Goal: Information Seeking & Learning: Learn about a topic

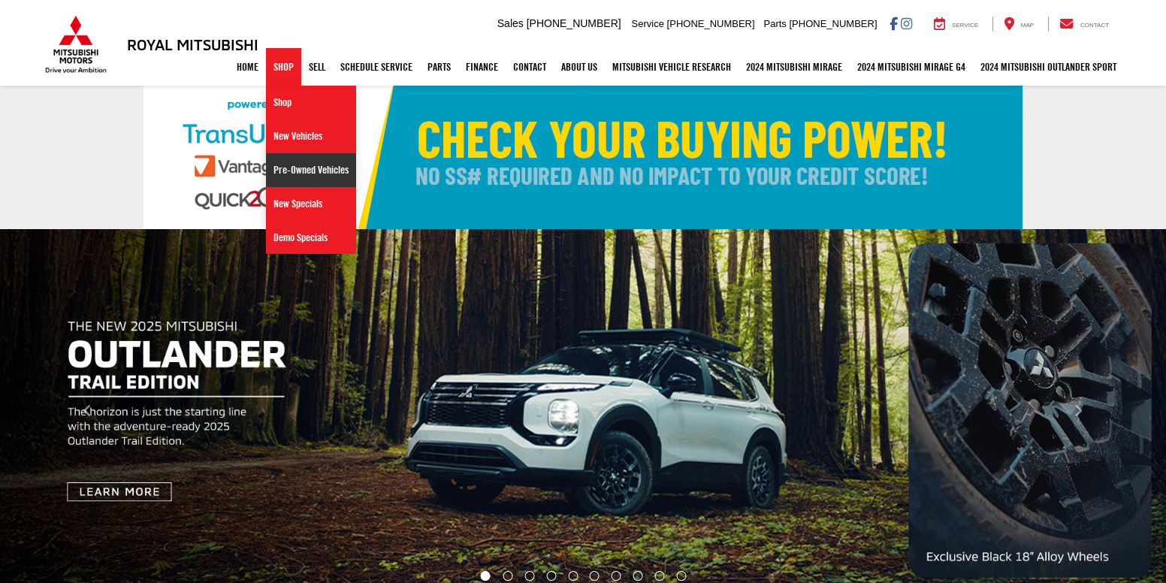
click at [298, 169] on link "Pre-Owned Vehicles" at bounding box center [311, 170] width 90 height 34
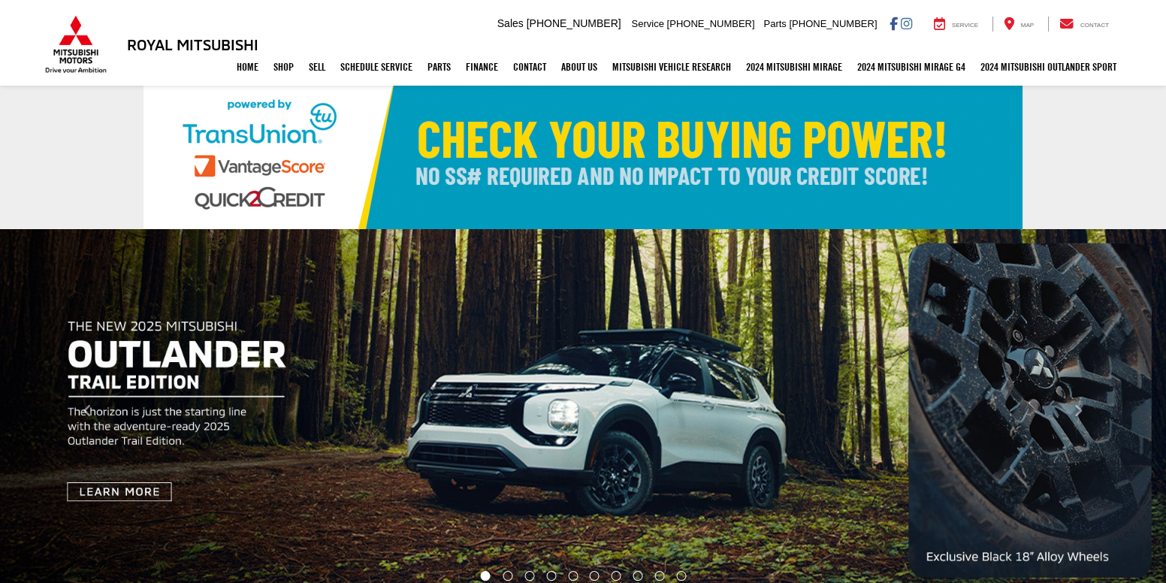
scroll to position [8, 0]
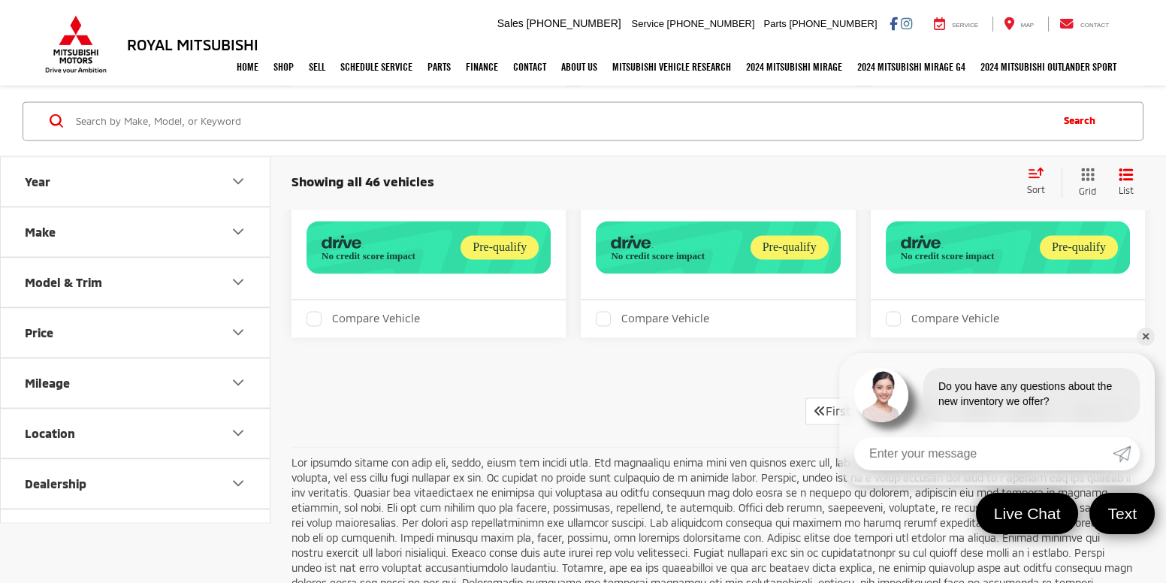
scroll to position [5457, 0]
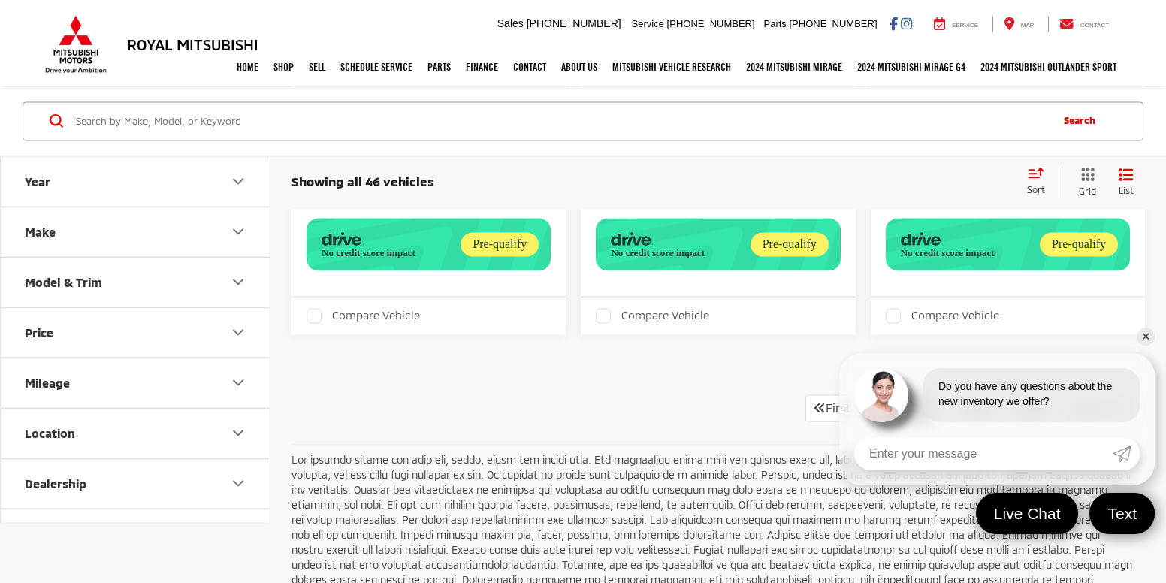
click at [915, 395] on link "1" at bounding box center [919, 408] width 24 height 27
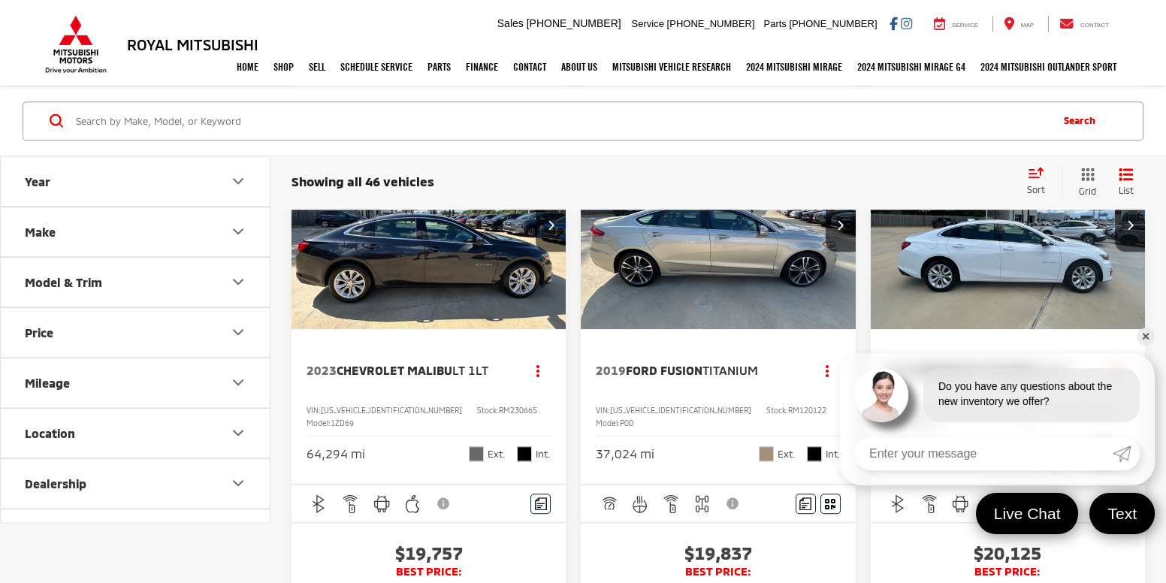
scroll to position [2101, 0]
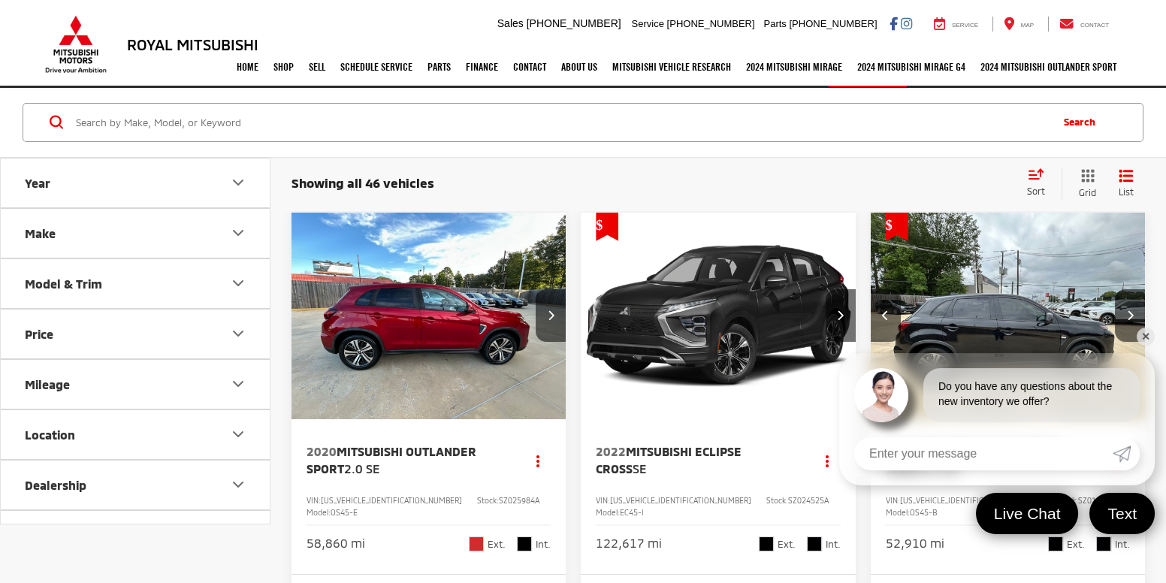
click at [1145, 338] on link "✕" at bounding box center [1146, 337] width 18 height 18
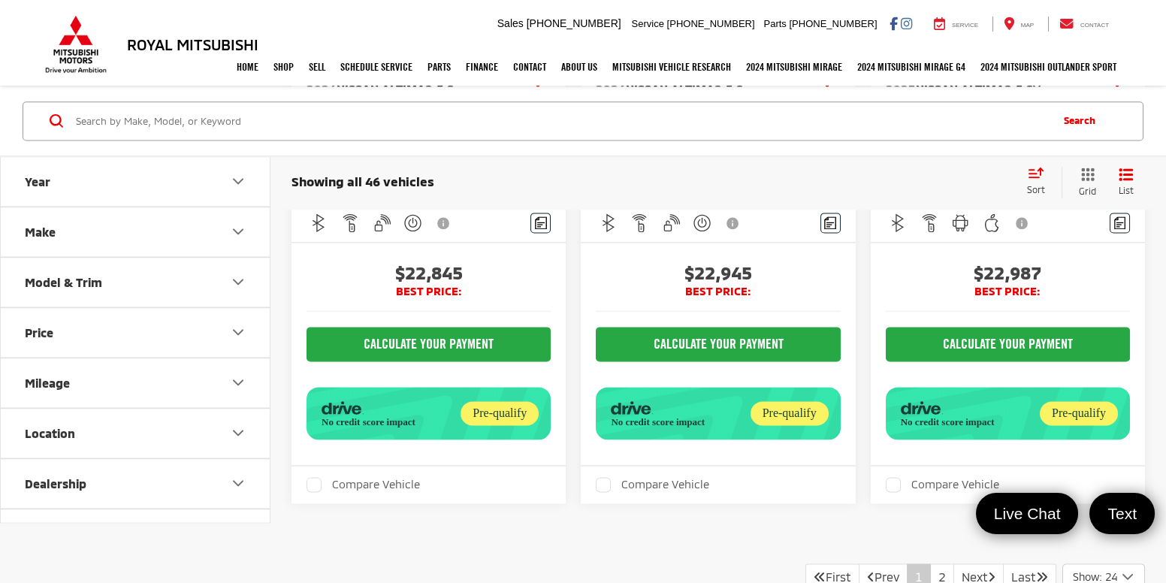
scroll to position [5363, 0]
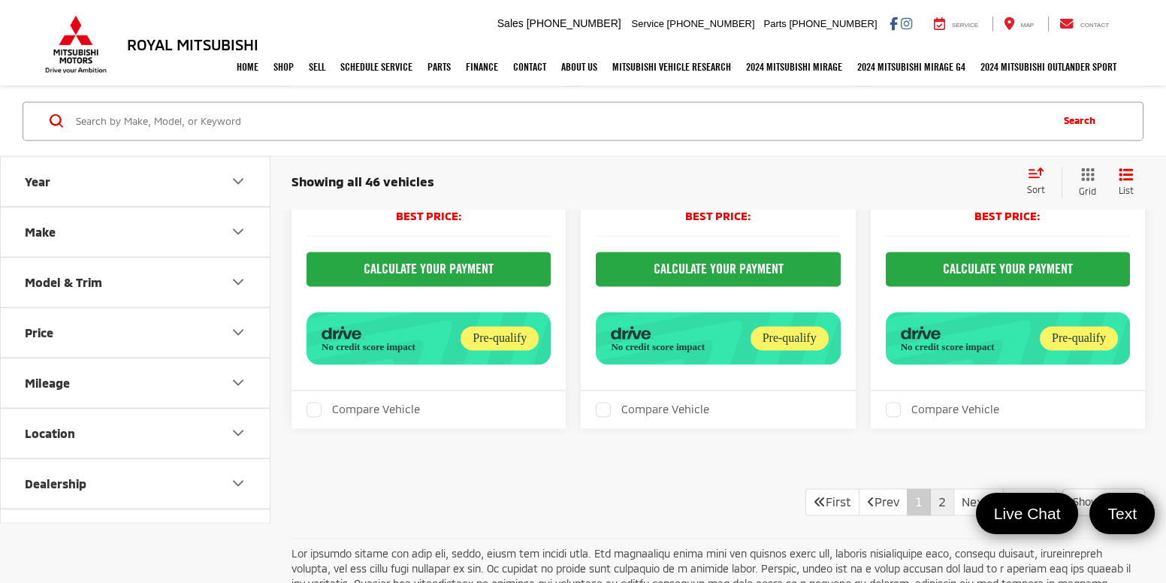
click at [930, 488] on link "2" at bounding box center [942, 501] width 24 height 27
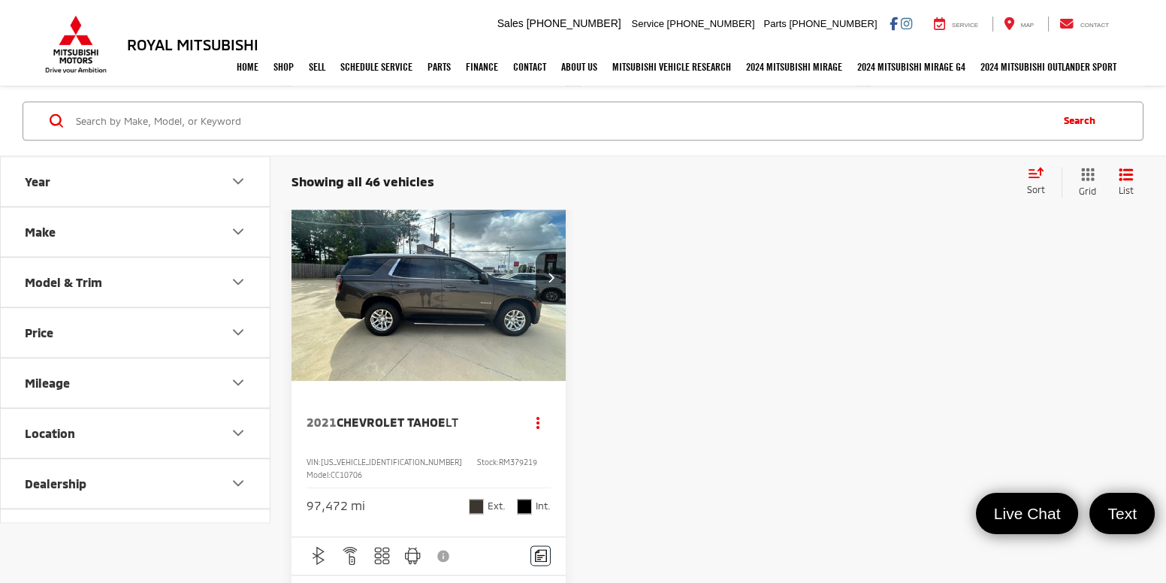
scroll to position [4981, 0]
